Goal: Navigation & Orientation: Find specific page/section

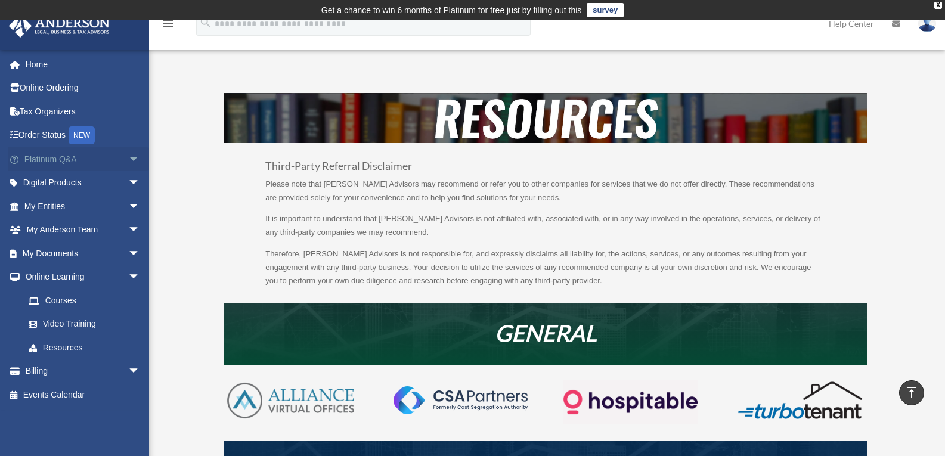
scroll to position [816, 0]
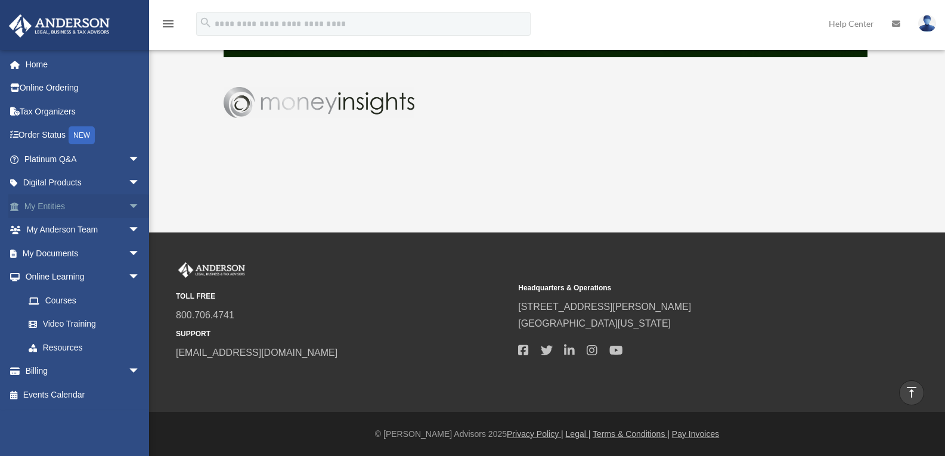
click at [49, 210] on link "My Entities arrow_drop_down" at bounding box center [83, 206] width 150 height 24
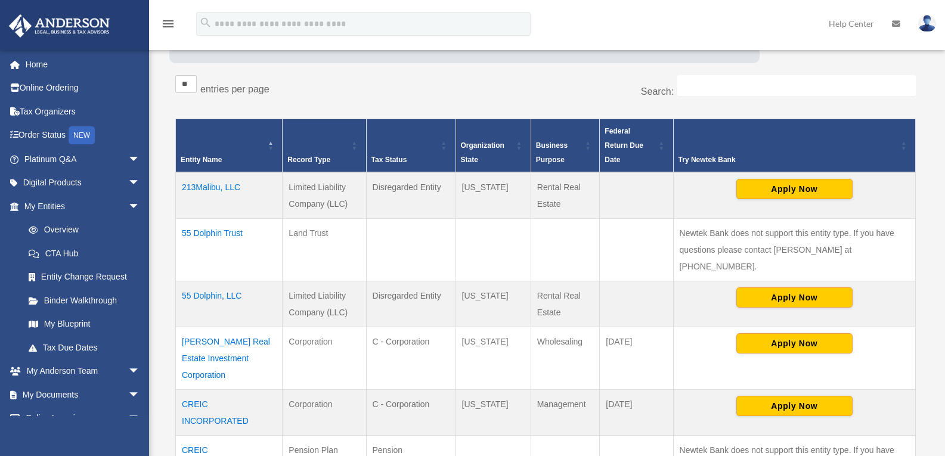
scroll to position [238, 0]
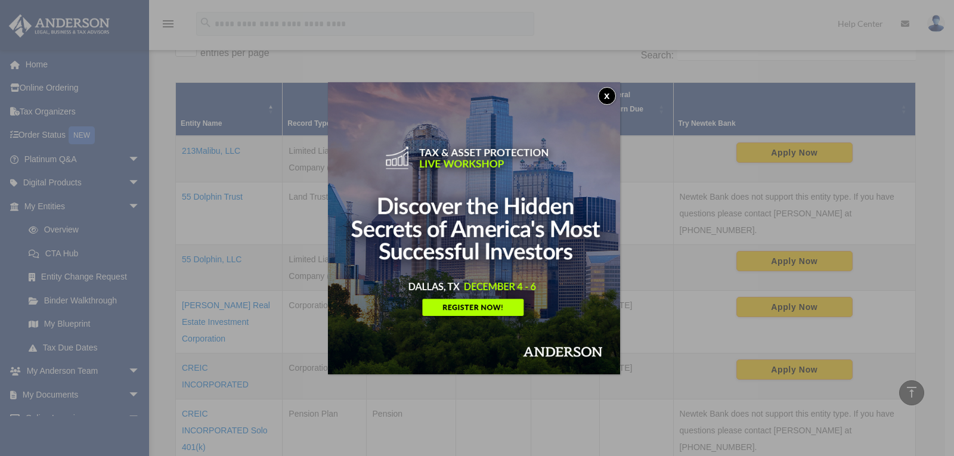
click at [608, 91] on button "x" at bounding box center [607, 96] width 18 height 18
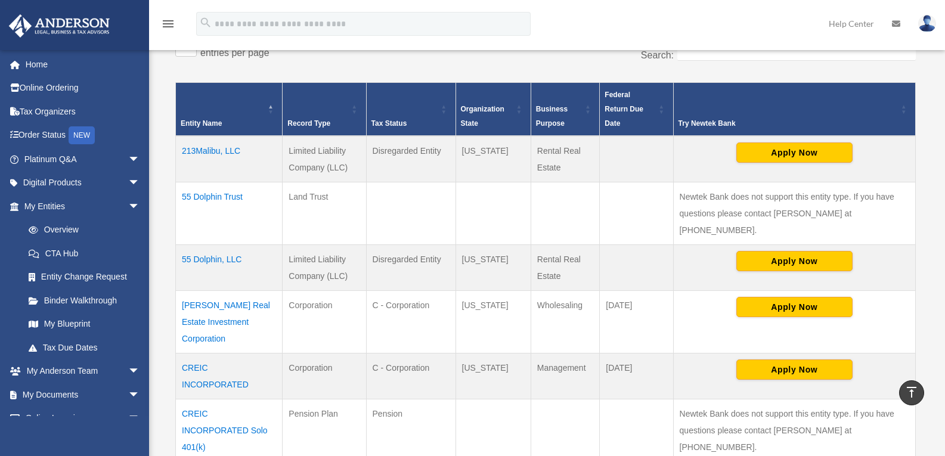
click at [207, 153] on td "213Malibu, LLC" at bounding box center [229, 159] width 107 height 47
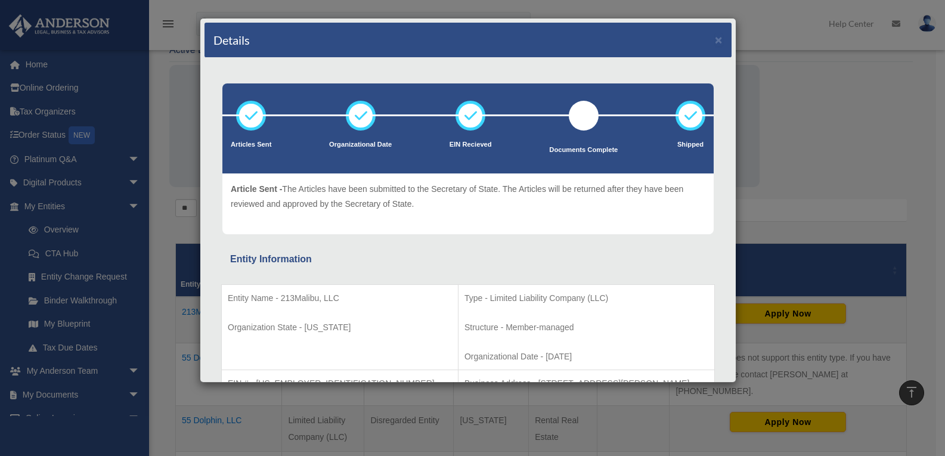
scroll to position [0, 0]
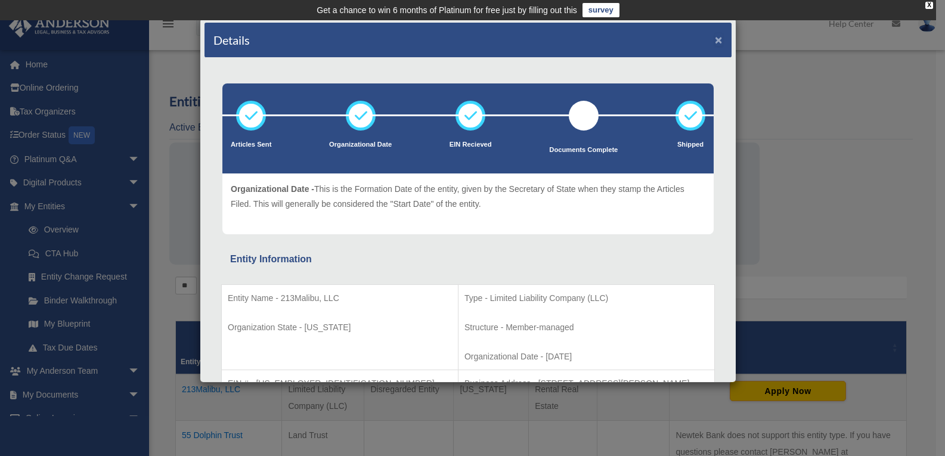
click at [715, 42] on button "×" at bounding box center [719, 39] width 8 height 13
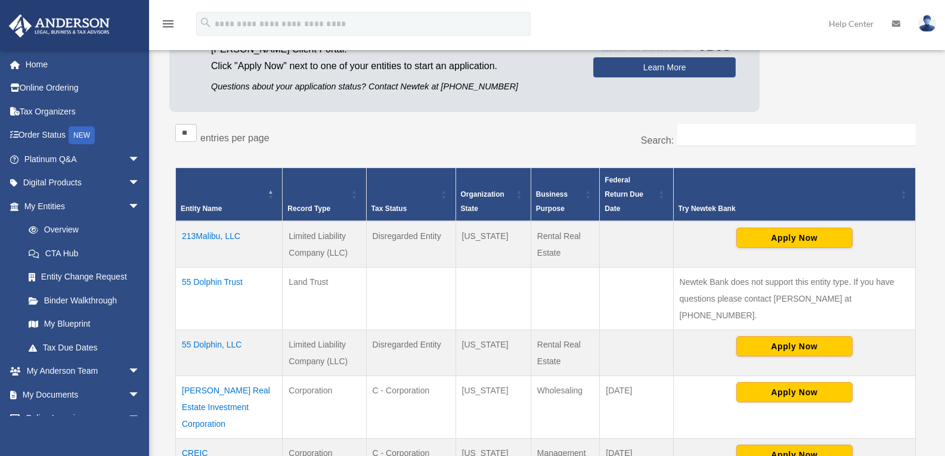
scroll to position [179, 0]
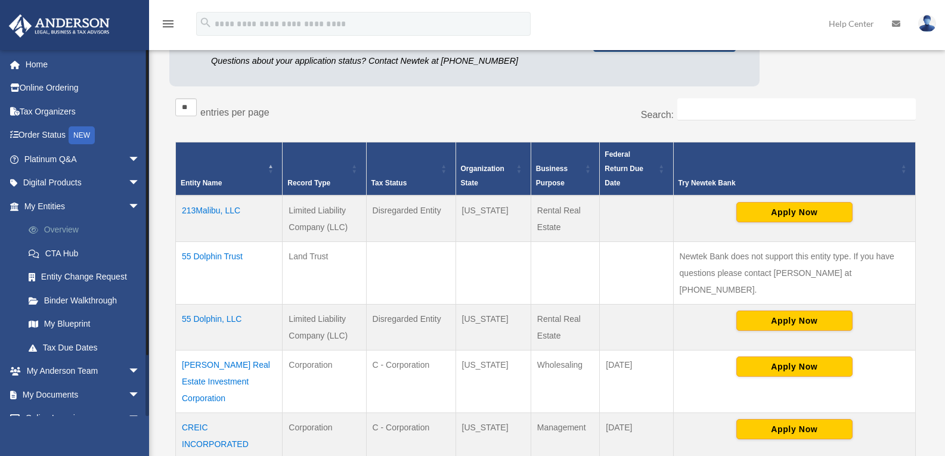
click at [63, 231] on link "Overview" at bounding box center [87, 230] width 141 height 24
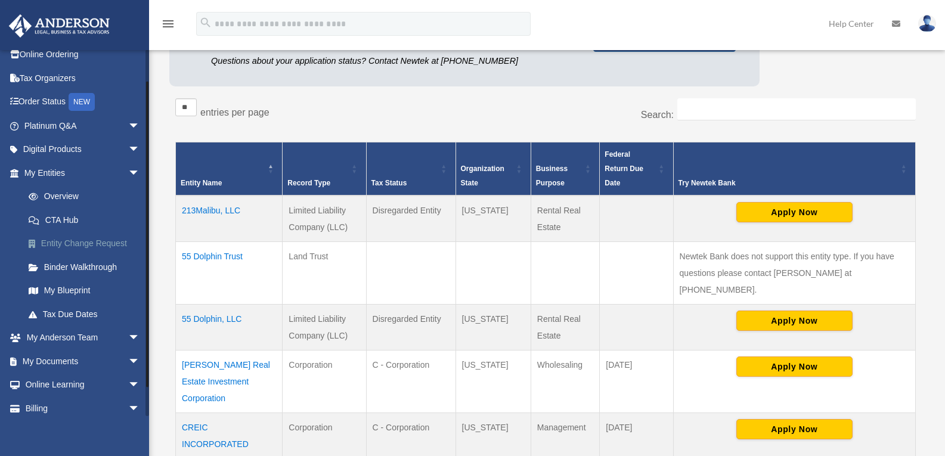
scroll to position [60, 0]
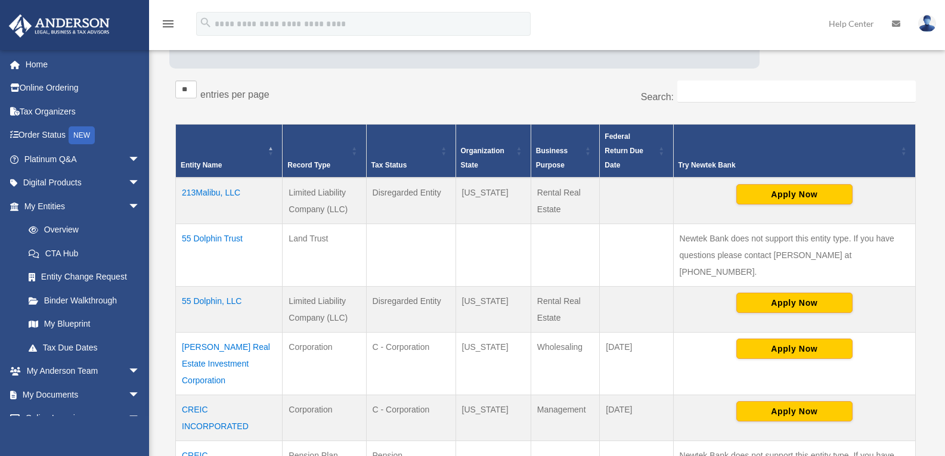
scroll to position [195, 0]
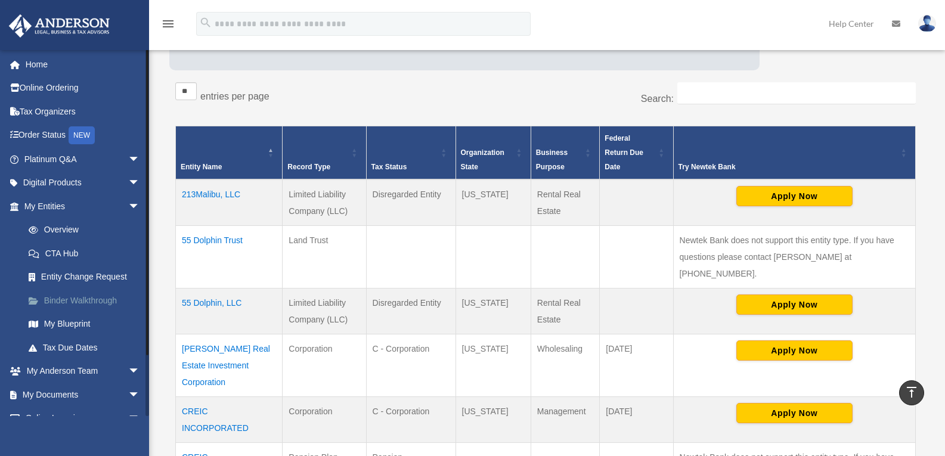
click at [91, 296] on link "Binder Walkthrough" at bounding box center [87, 301] width 141 height 24
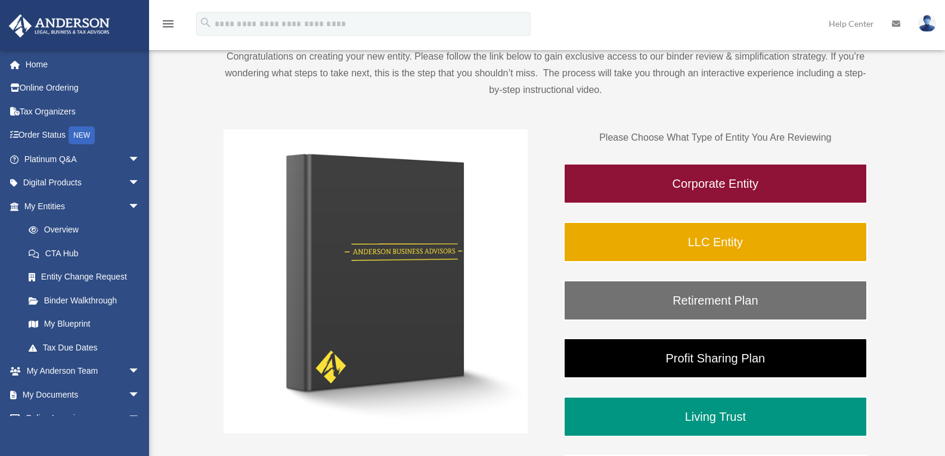
scroll to position [140, 0]
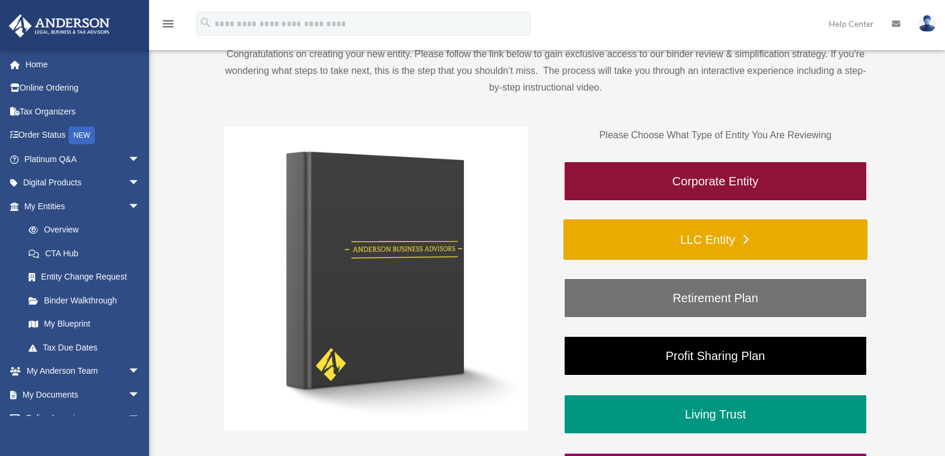
click at [639, 236] on link "LLC Entity" at bounding box center [715, 239] width 304 height 41
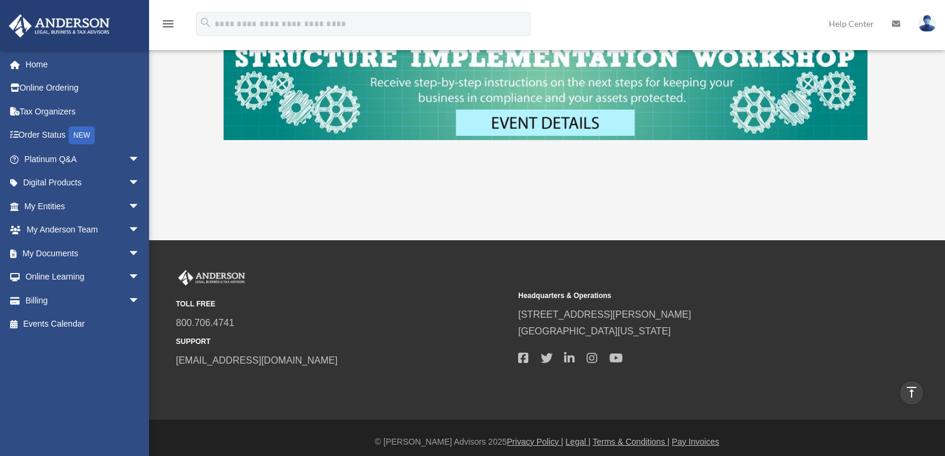
scroll to position [566, 0]
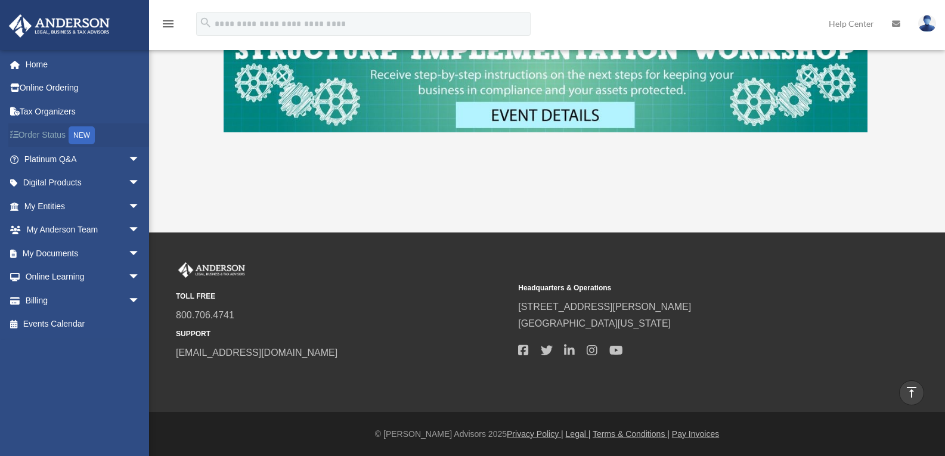
click at [39, 128] on link "Order Status NEW" at bounding box center [83, 135] width 150 height 24
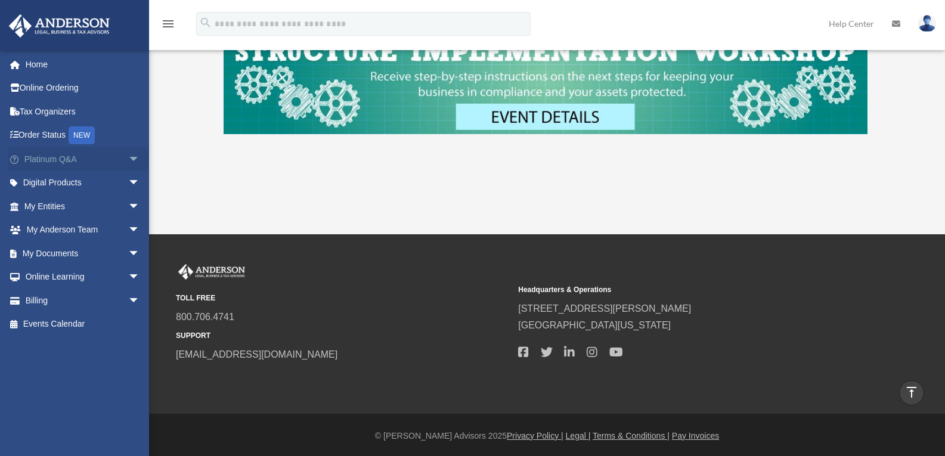
scroll to position [566, 0]
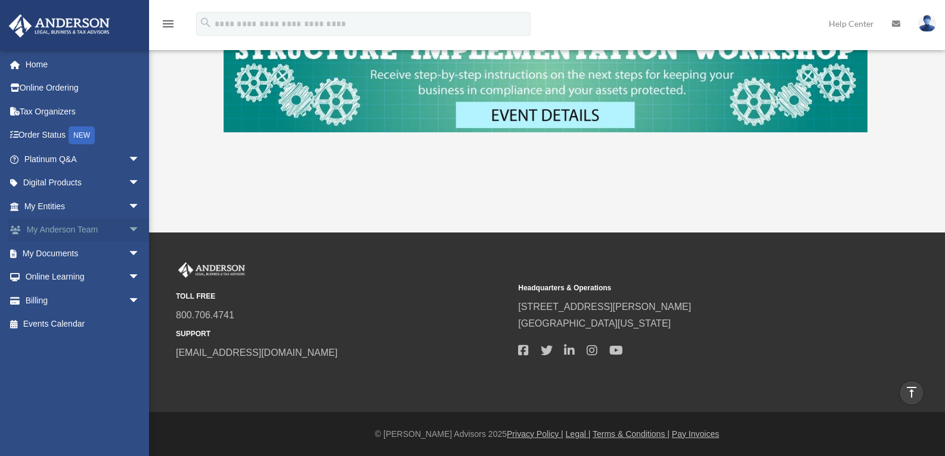
click at [128, 228] on span "arrow_drop_down" at bounding box center [140, 230] width 24 height 24
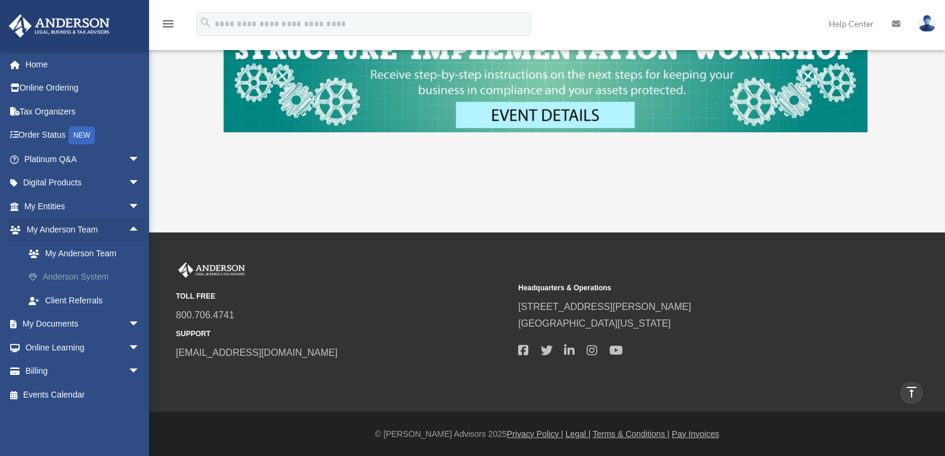
click at [82, 275] on link "Anderson System" at bounding box center [87, 277] width 141 height 24
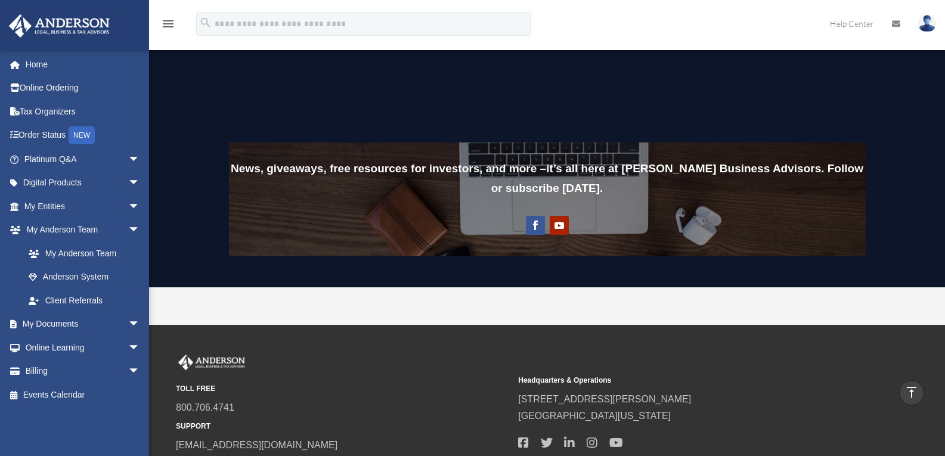
scroll to position [894, 0]
